Goal: Check status: Check status

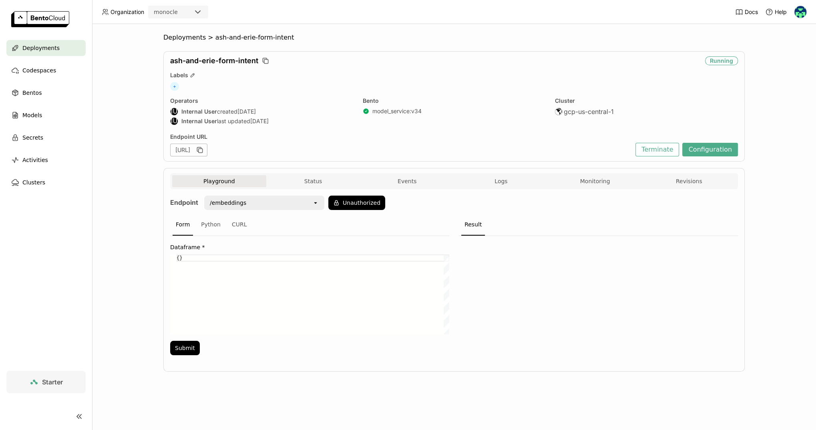
click at [32, 47] on span "Deployments" at bounding box center [40, 48] width 37 height 10
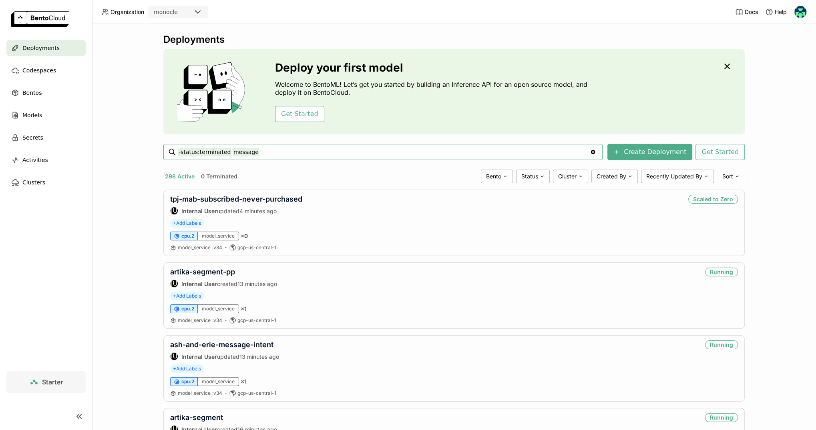
type input "-status:terminated message"
click at [289, 151] on input "-status:terminated message" at bounding box center [384, 152] width 412 height 13
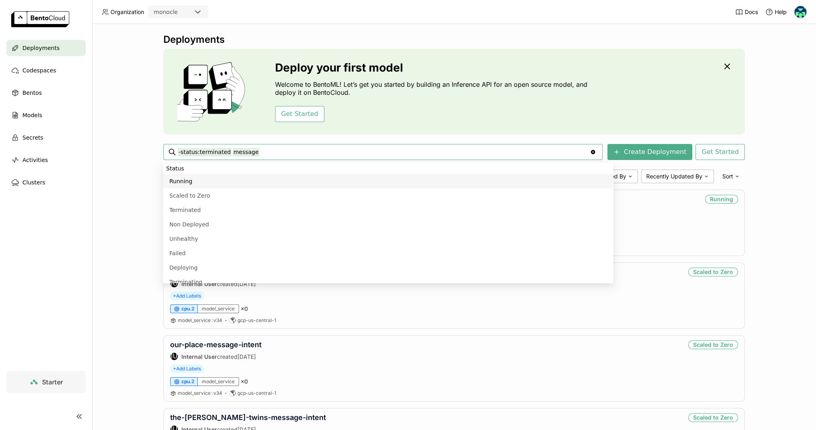
click at [289, 151] on input "-status:terminated message" at bounding box center [384, 152] width 412 height 13
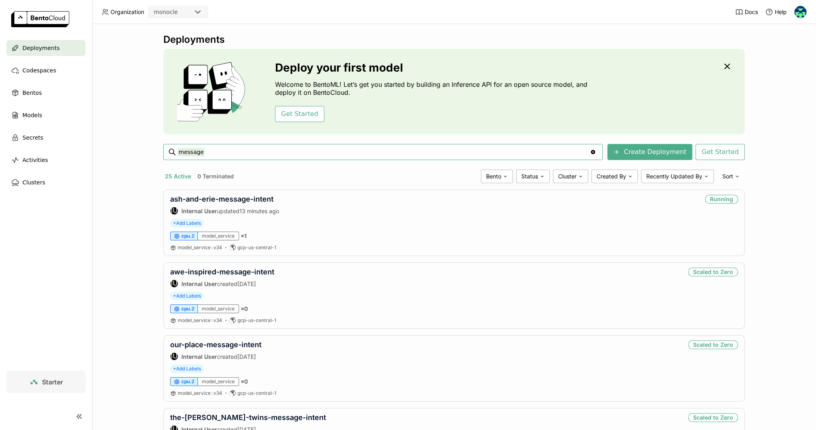
type input "message"
click at [261, 154] on input "message -status:terminated" at bounding box center [384, 152] width 412 height 13
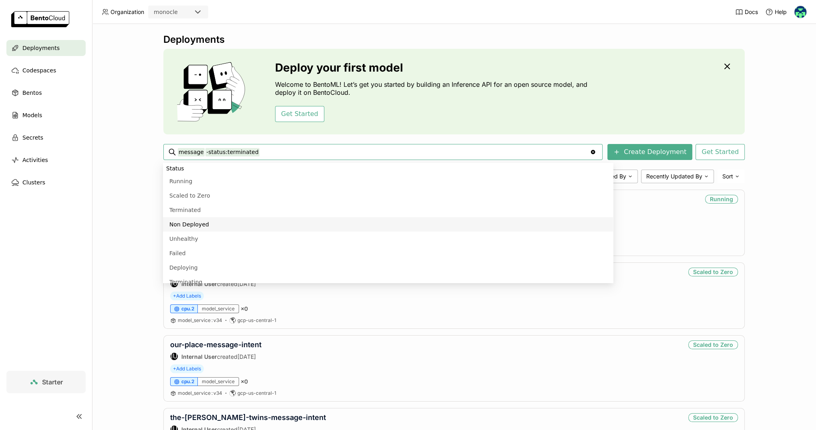
scroll to position [66, 0]
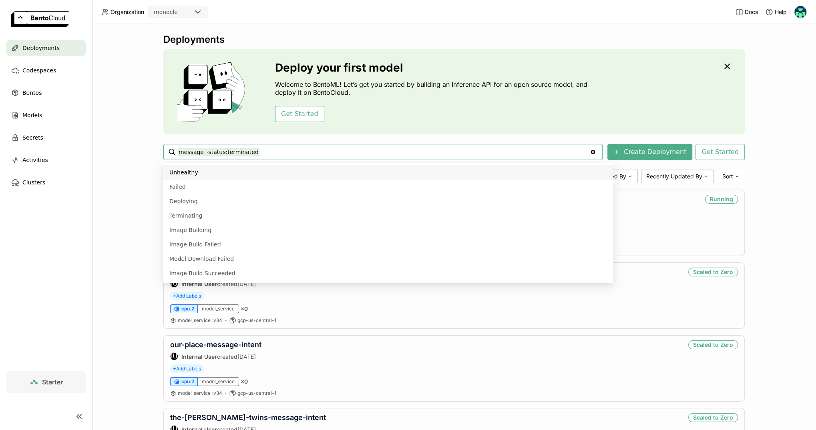
click at [258, 151] on input "message -status:terminated" at bounding box center [384, 152] width 412 height 13
drag, startPoint x: 251, startPoint y: 152, endPoint x: 203, endPoint y: 152, distance: 48.0
click at [203, 152] on input "message -status:terminated" at bounding box center [384, 152] width 412 height 13
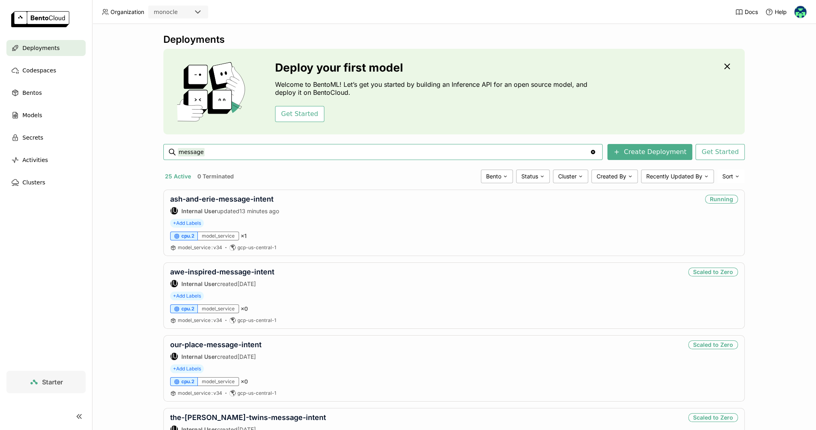
type input "message"
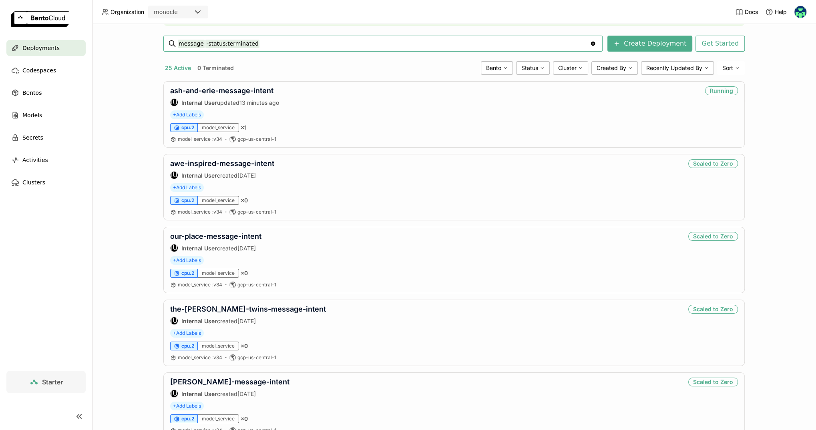
scroll to position [117, 0]
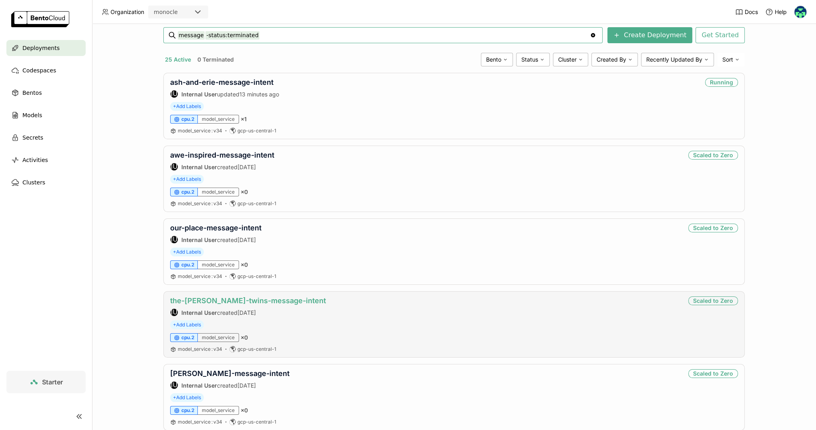
click at [247, 297] on link "the-[PERSON_NAME]-twins-message-intent" at bounding box center [248, 301] width 156 height 8
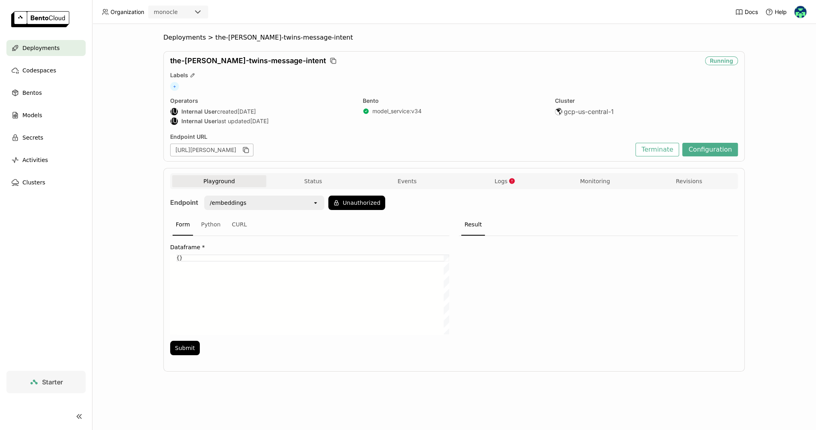
click at [44, 52] on span "Deployments" at bounding box center [40, 48] width 37 height 10
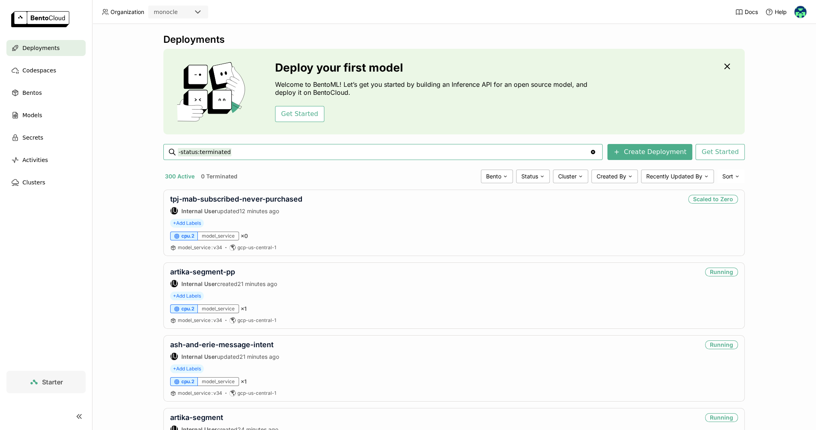
click at [238, 152] on input "-status:terminated" at bounding box center [384, 152] width 412 height 13
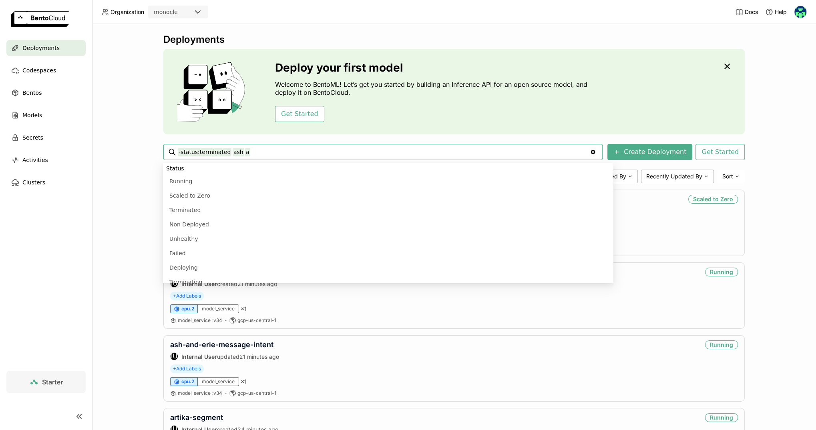
scroll to position [219, 0]
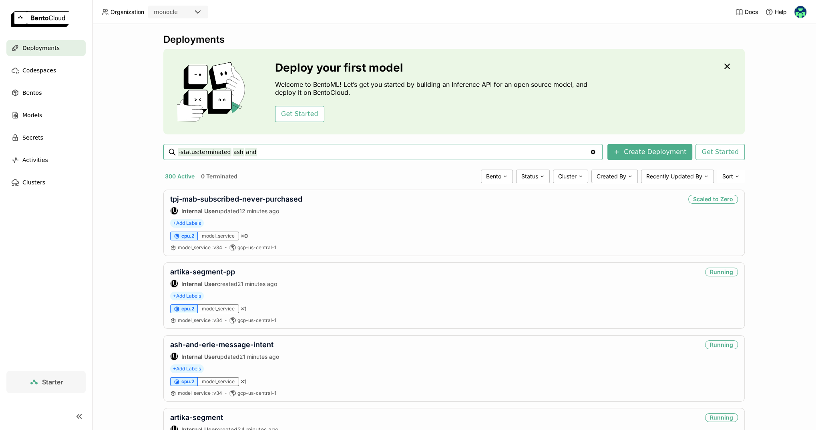
type input "-status:terminated ash and"
click at [242, 197] on link "ash-and-erie-message-intent" at bounding box center [221, 199] width 103 height 8
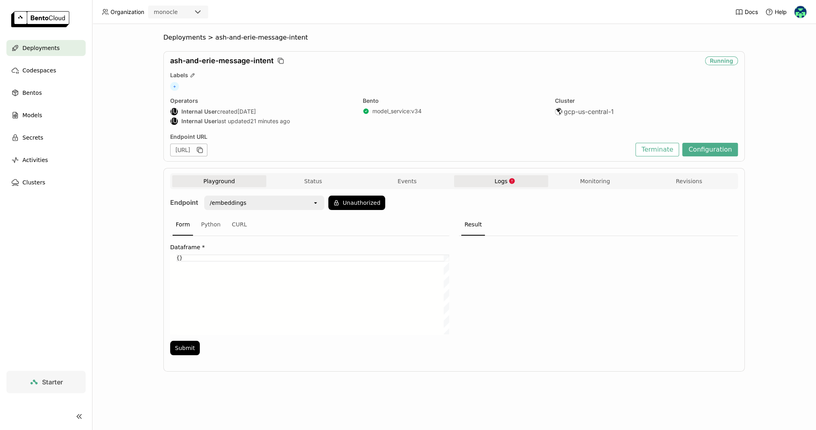
click at [504, 179] on span "Logs" at bounding box center [500, 181] width 13 height 7
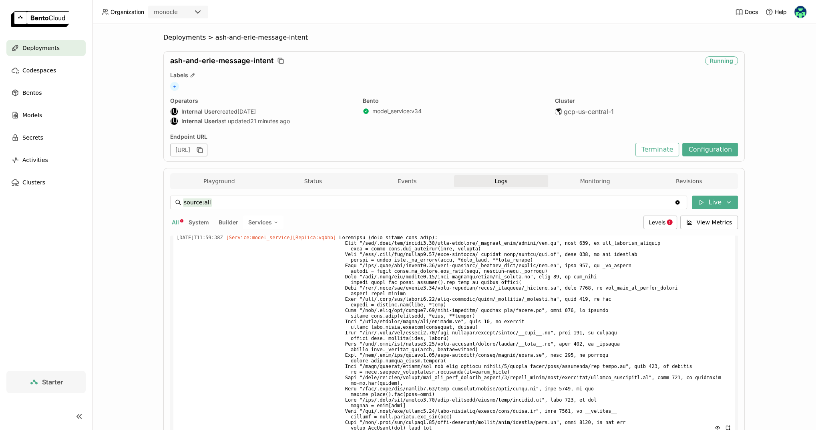
scroll to position [1564, 0]
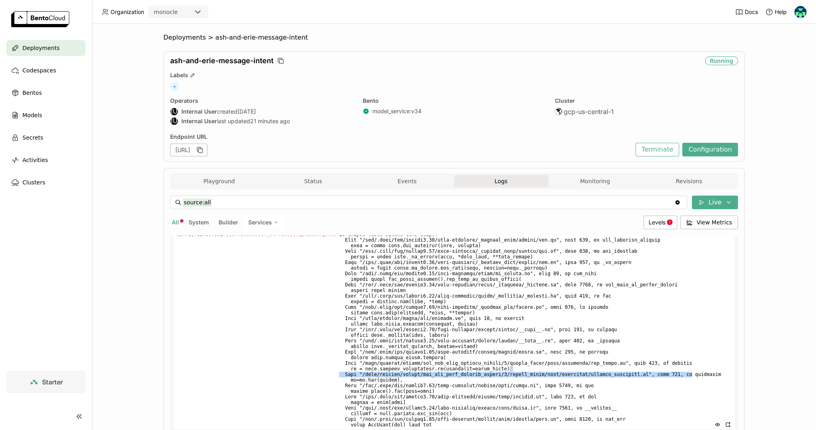
drag, startPoint x: 703, startPoint y: 388, endPoint x: 637, endPoint y: 387, distance: 65.7
click at [637, 387] on span at bounding box center [535, 329] width 392 height 199
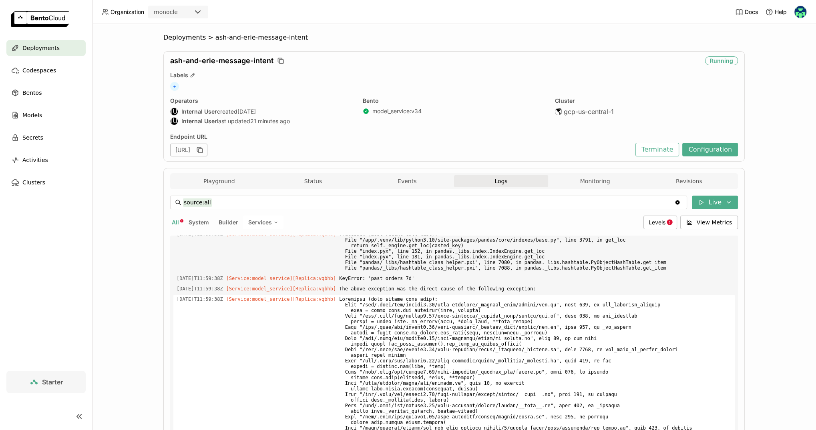
scroll to position [1487, 0]
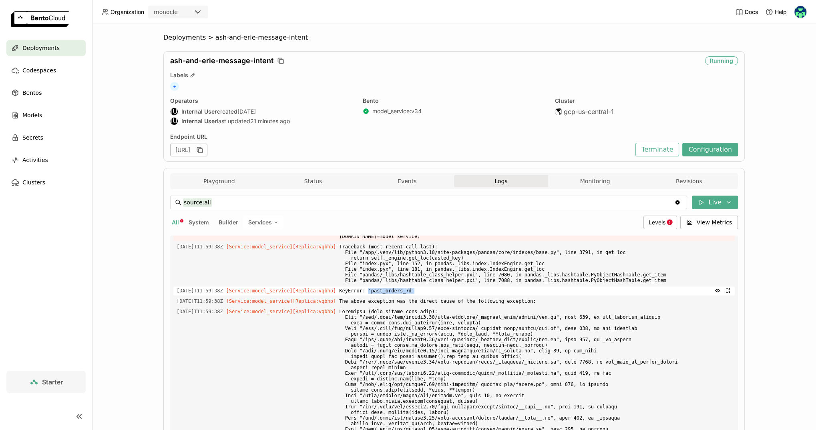
drag, startPoint x: 426, startPoint y: 307, endPoint x: 380, endPoint y: 307, distance: 46.4
click at [380, 295] on span "KeyError: 'past_orders_7d'" at bounding box center [535, 291] width 392 height 9
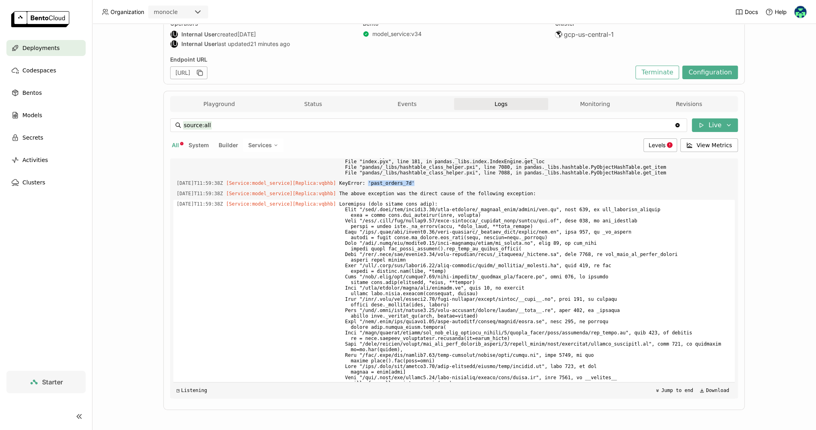
scroll to position [1517, 0]
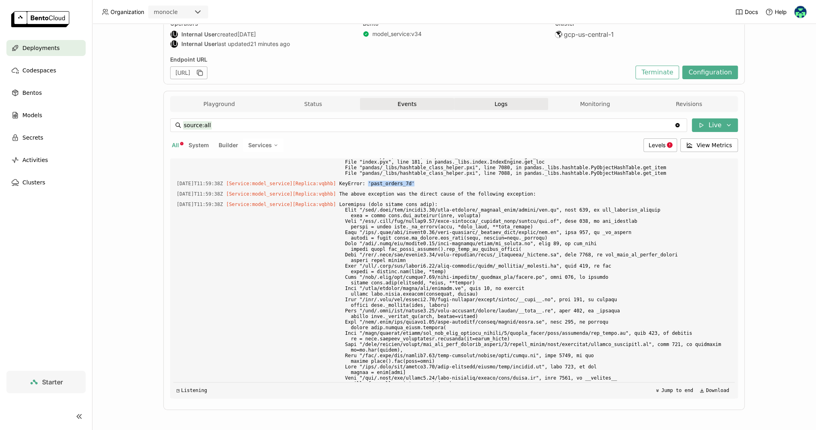
click at [413, 102] on button "Events" at bounding box center [407, 104] width 94 height 12
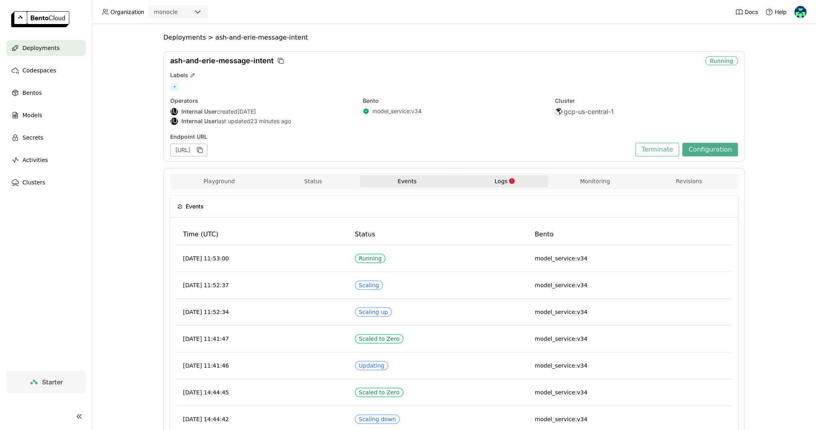
click at [500, 181] on span "Logs" at bounding box center [500, 181] width 13 height 7
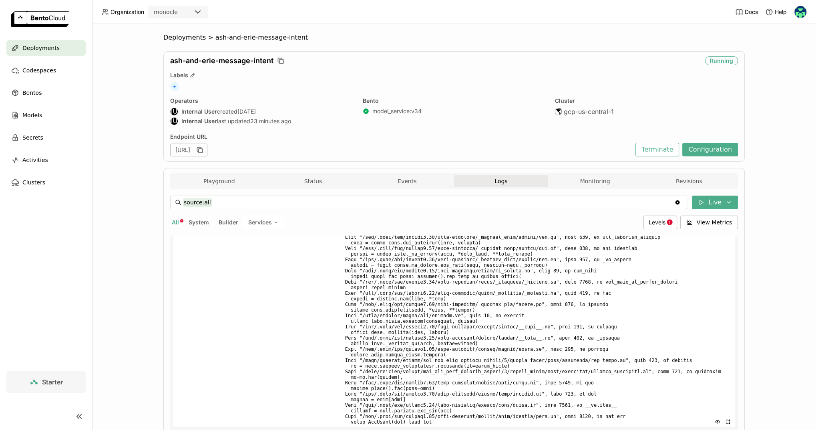
scroll to position [1588, 0]
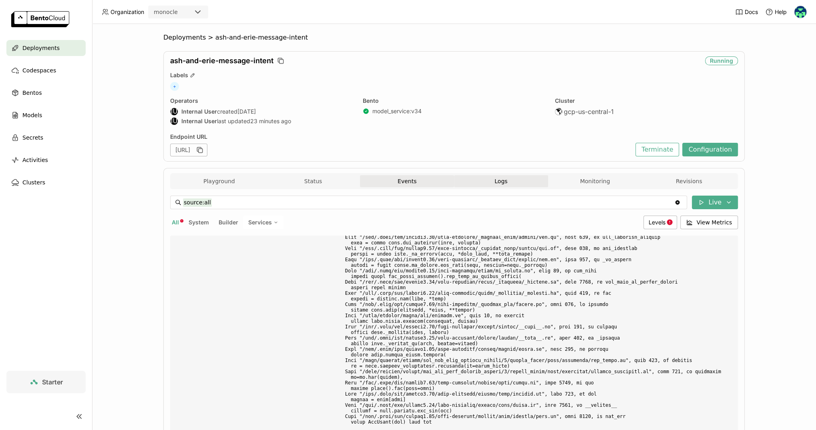
click at [412, 182] on button "Events" at bounding box center [407, 181] width 94 height 12
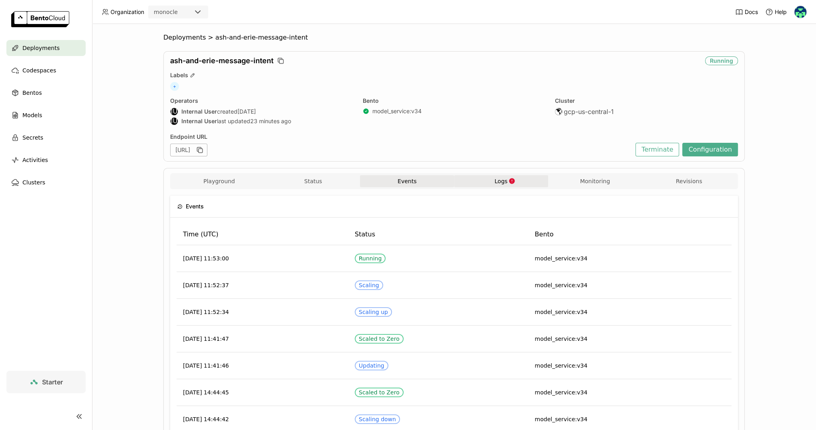
click at [505, 183] on span "Logs" at bounding box center [500, 181] width 13 height 7
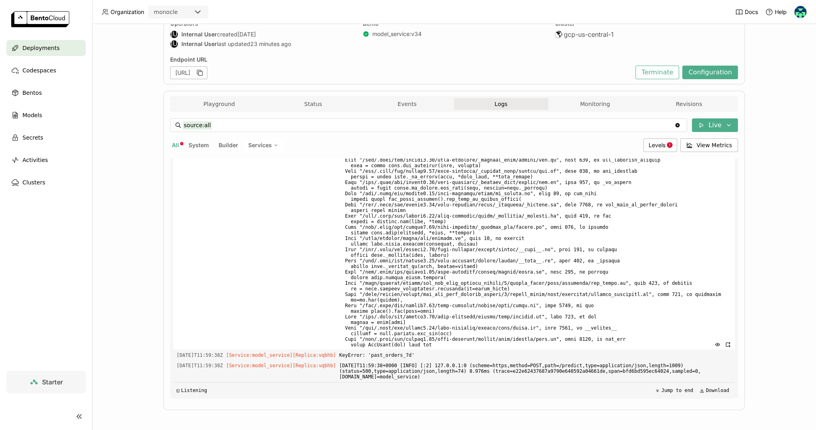
scroll to position [1588, 0]
